Goal: Navigation & Orientation: Find specific page/section

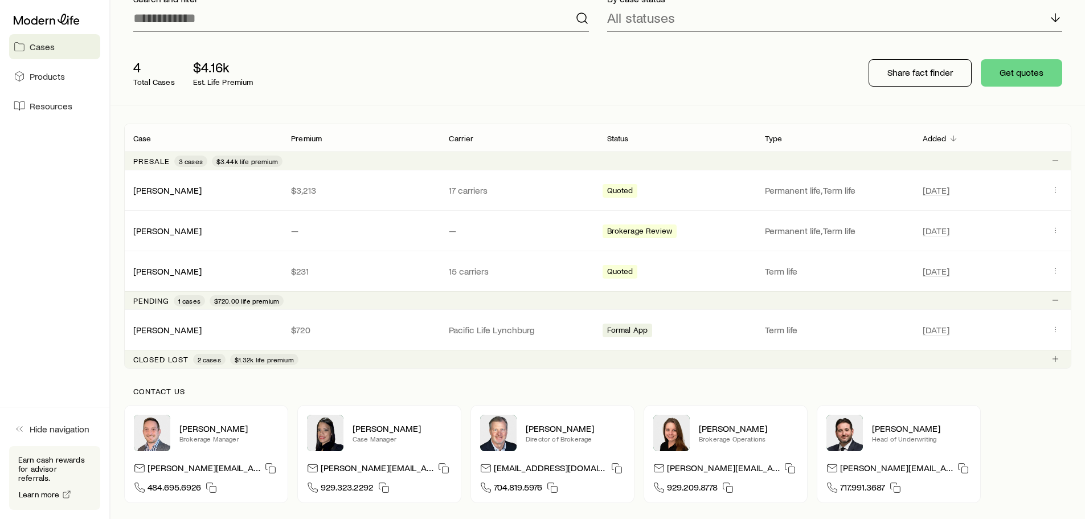
scroll to position [114, 0]
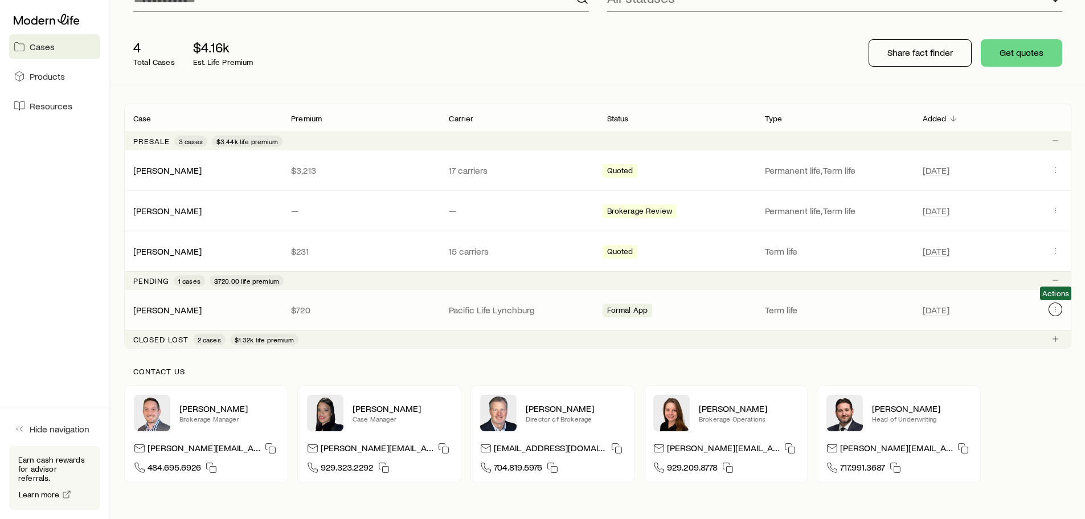
click at [1058, 312] on icon "Client cases" at bounding box center [1055, 309] width 9 height 9
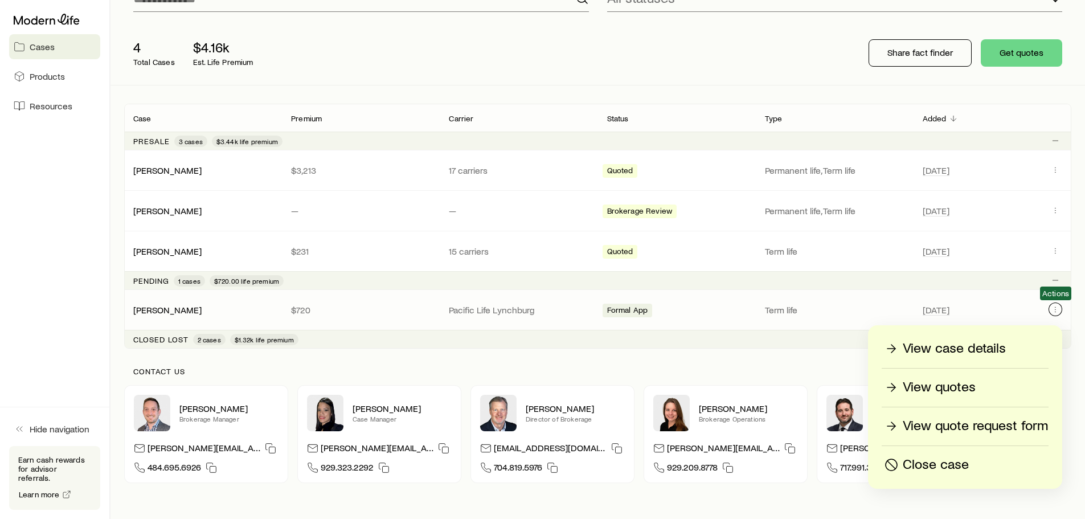
click at [1055, 310] on icon "Client cases" at bounding box center [1055, 309] width 9 height 9
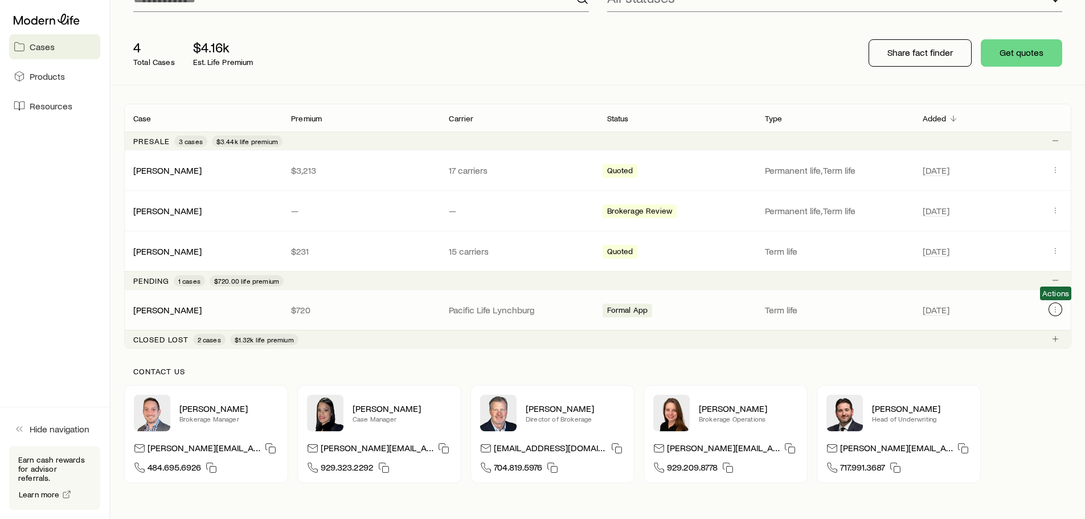
click at [1055, 311] on icon "Client cases" at bounding box center [1055, 309] width 9 height 9
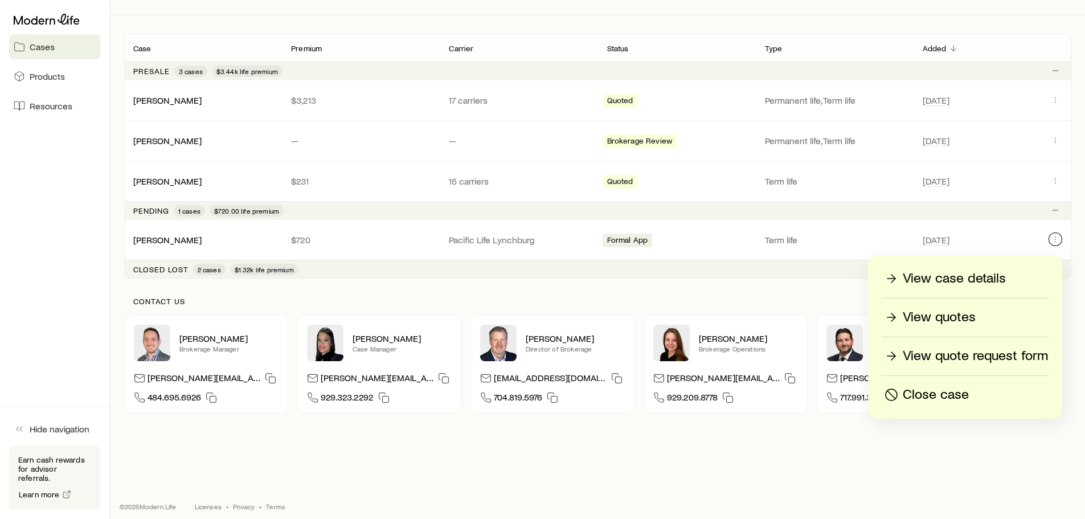
scroll to position [192, 0]
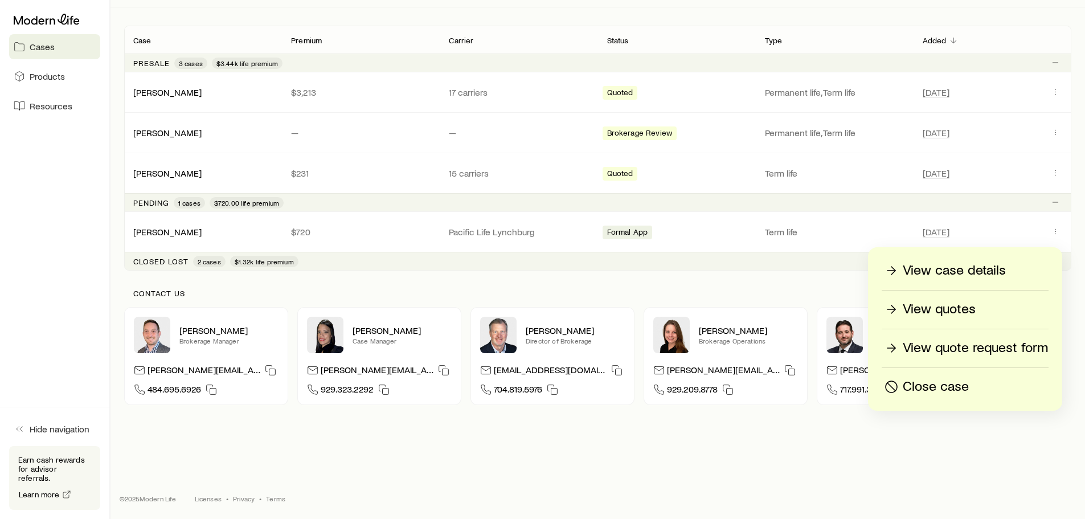
click at [952, 272] on p "View case details" at bounding box center [954, 270] width 103 height 18
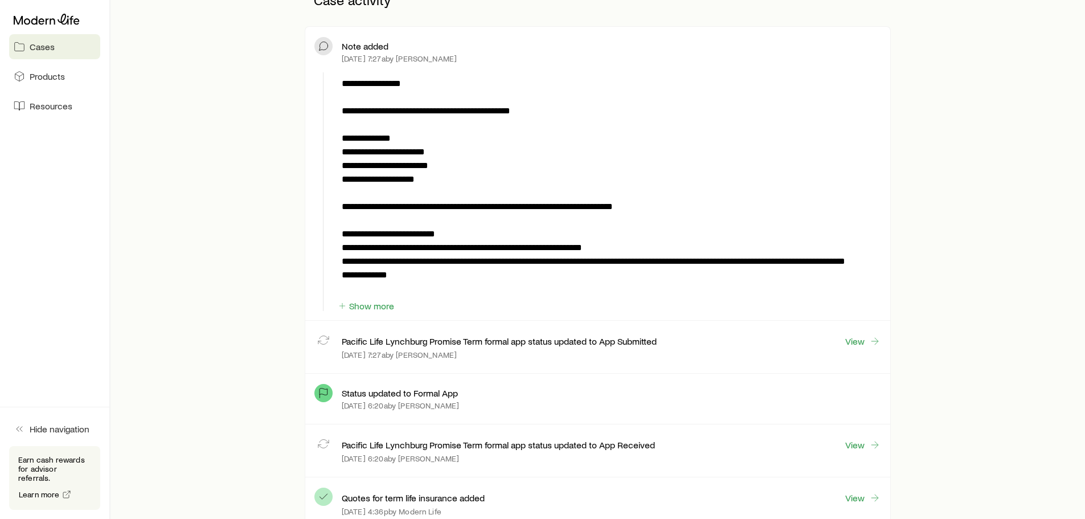
scroll to position [342, 0]
